Goal: Transaction & Acquisition: Obtain resource

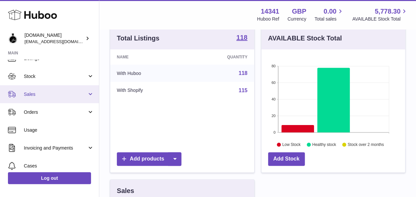
scroll to position [28, 0]
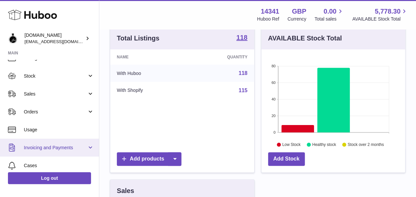
click at [70, 143] on link "Invoicing and Payments" at bounding box center [49, 147] width 99 height 18
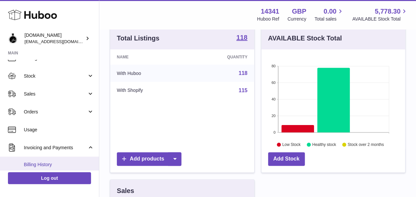
click at [68, 164] on span "Billing History" at bounding box center [59, 164] width 70 height 6
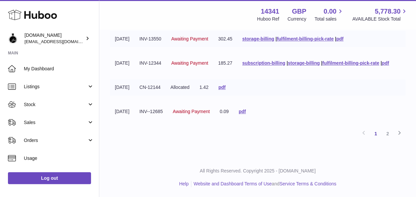
scroll to position [245, 0]
click at [384, 139] on link "2" at bounding box center [388, 133] width 12 height 12
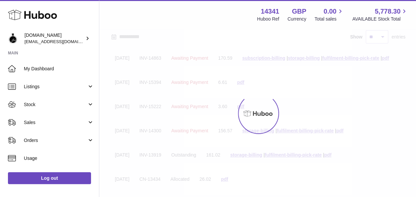
scroll to position [30, 0]
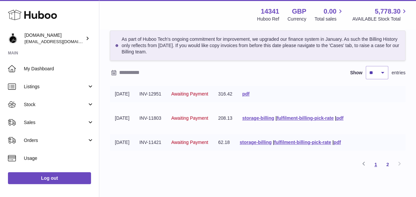
click at [378, 166] on link "1" at bounding box center [376, 164] width 12 height 12
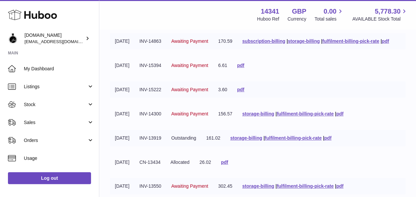
scroll to position [82, 0]
click at [244, 92] on link "pdf" at bounding box center [240, 89] width 7 height 5
click at [244, 68] on link "pdf" at bounding box center [240, 65] width 7 height 5
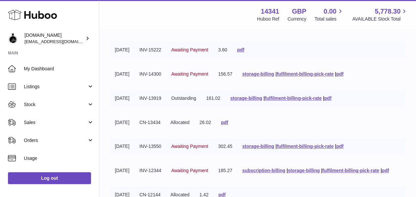
scroll to position [133, 0]
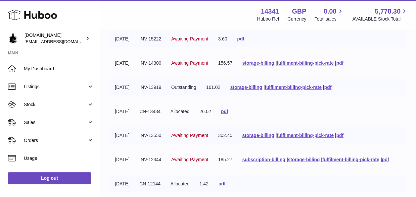
click at [344, 66] on link "pdf" at bounding box center [339, 62] width 7 height 5
click at [332, 90] on link "pdf" at bounding box center [328, 86] width 7 height 5
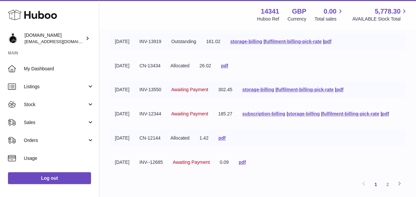
scroll to position [189, 0]
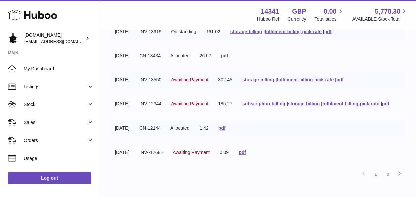
click at [344, 82] on link "pdf" at bounding box center [339, 79] width 7 height 5
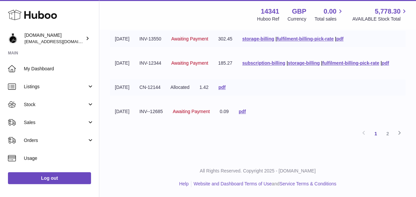
scroll to position [235, 0]
click at [246, 114] on link "pdf" at bounding box center [242, 111] width 7 height 5
click at [401, 137] on icon at bounding box center [400, 132] width 8 height 8
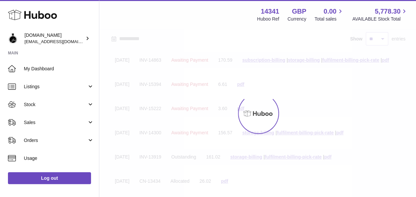
scroll to position [30, 0]
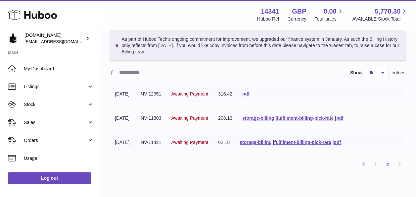
click at [250, 92] on link "pdf" at bounding box center [245, 93] width 7 height 5
click at [344, 117] on link "pdf" at bounding box center [339, 117] width 7 height 5
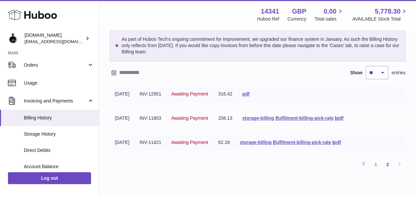
scroll to position [76, 0]
click at [42, 123] on link "Billing History" at bounding box center [49, 117] width 99 height 16
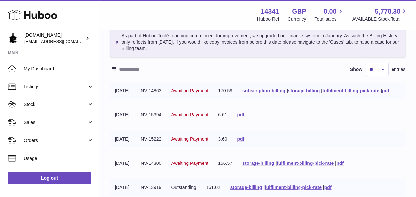
scroll to position [34, 0]
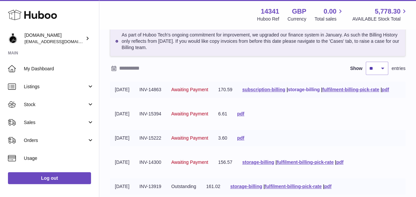
click at [288, 92] on link "storage-billing" at bounding box center [304, 89] width 32 height 5
click at [259, 80] on div "As part of Huboo Tech's ongoing commitment for improvement, we upgraded our fin…" at bounding box center [258, 180] width 296 height 309
click at [382, 92] on link "pdf" at bounding box center [385, 89] width 7 height 5
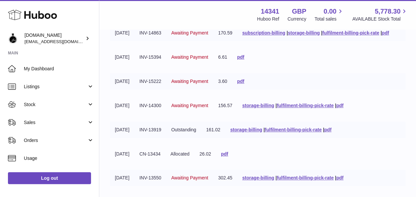
scroll to position [91, 0]
click at [244, 59] on link "pdf" at bounding box center [240, 56] width 7 height 5
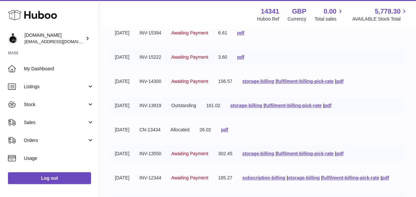
scroll to position [116, 0]
click at [344, 83] on link "pdf" at bounding box center [339, 80] width 7 height 5
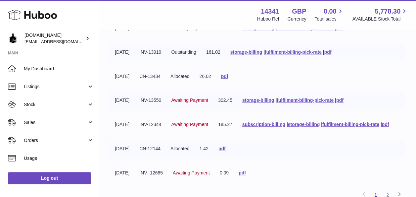
scroll to position [174, 0]
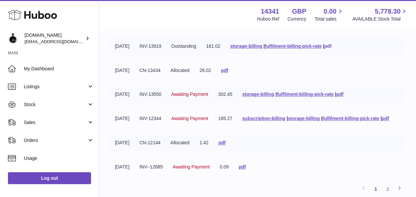
click at [332, 49] on link "pdf" at bounding box center [328, 45] width 7 height 5
click at [228, 73] on link "pdf" at bounding box center [224, 70] width 7 height 5
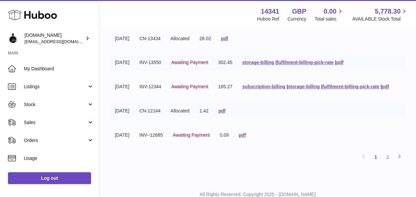
scroll to position [206, 0]
click at [344, 65] on link "pdf" at bounding box center [339, 61] width 7 height 5
click at [232, 94] on td "185.27" at bounding box center [225, 86] width 24 height 16
click at [382, 89] on link "pdf" at bounding box center [385, 85] width 7 height 5
click at [226, 113] on link "pdf" at bounding box center [222, 110] width 7 height 5
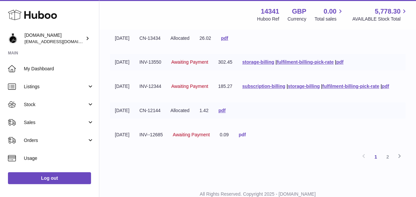
click at [246, 137] on link "pdf" at bounding box center [242, 134] width 7 height 5
click at [388, 163] on link "2" at bounding box center [388, 157] width 12 height 12
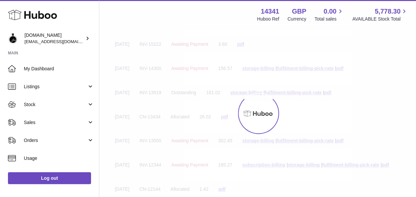
scroll to position [30, 0]
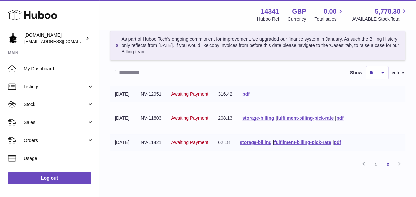
click at [250, 93] on link "pdf" at bounding box center [245, 93] width 7 height 5
click at [344, 115] on link "pdf" at bounding box center [339, 117] width 7 height 5
click at [250, 94] on link "pdf" at bounding box center [245, 93] width 7 height 5
click at [250, 95] on link "pdf" at bounding box center [245, 93] width 7 height 5
